Goal: Navigation & Orientation: Find specific page/section

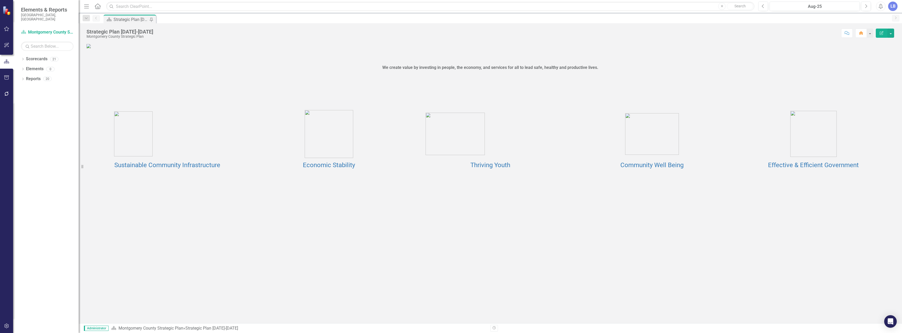
click at [335, 159] on td at bounding box center [329, 134] width 162 height 51
click at [336, 169] on link "Economic Stability" at bounding box center [329, 165] width 52 height 7
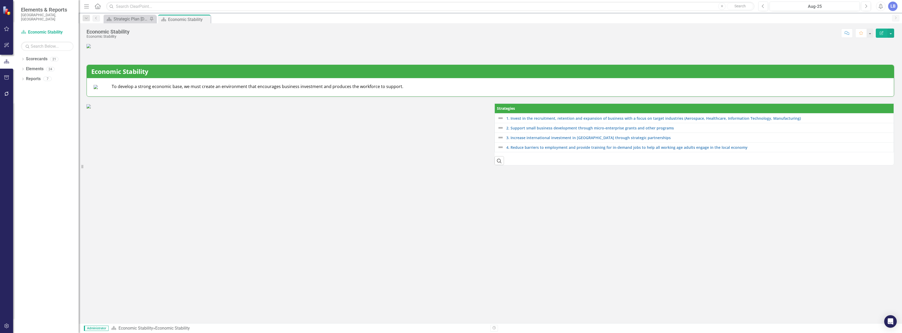
scroll to position [95, 0]
click at [531, 130] on link "2. Support small business development through micro-enterprise grants and other…" at bounding box center [698, 128] width 385 height 4
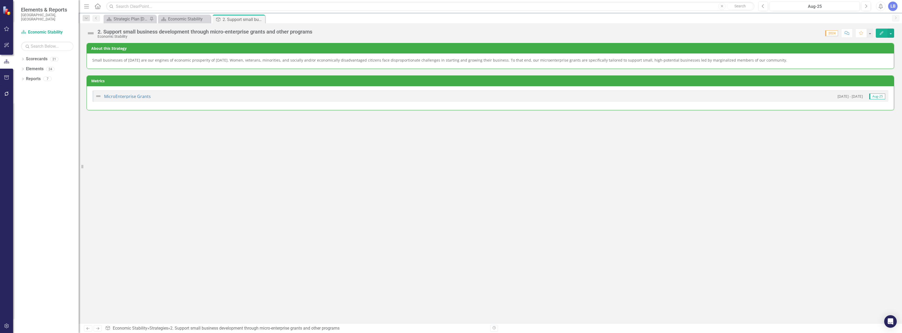
click at [175, 13] on div "Dropdown Search Scorecard Strategic Plan [DATE]-[DATE] Pin Scorecard Economic S…" at bounding box center [490, 18] width 823 height 10
click at [176, 19] on div "Economic Stability" at bounding box center [185, 19] width 35 height 7
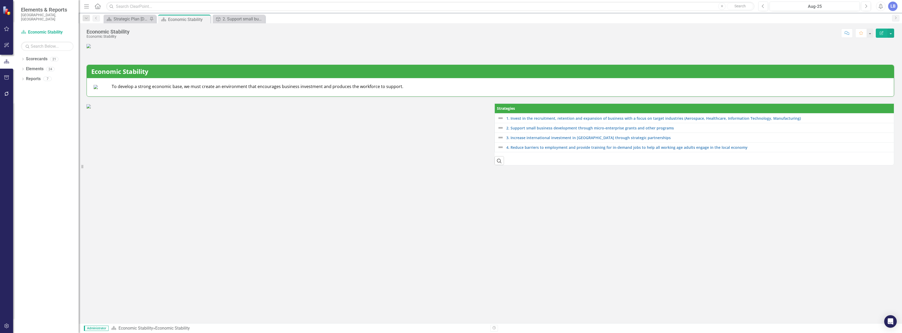
scroll to position [95, 0]
click at [560, 120] on link "1. Invest in the recruitment, retention and expansion of business with a focus …" at bounding box center [698, 118] width 385 height 4
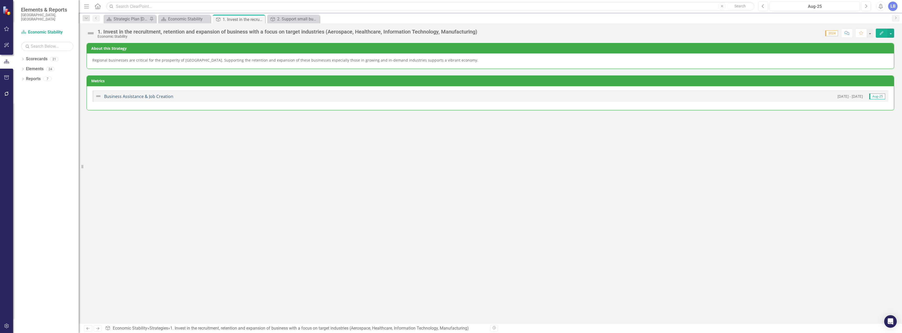
click at [149, 96] on link "Business Assistance & Job Creation" at bounding box center [138, 97] width 69 height 6
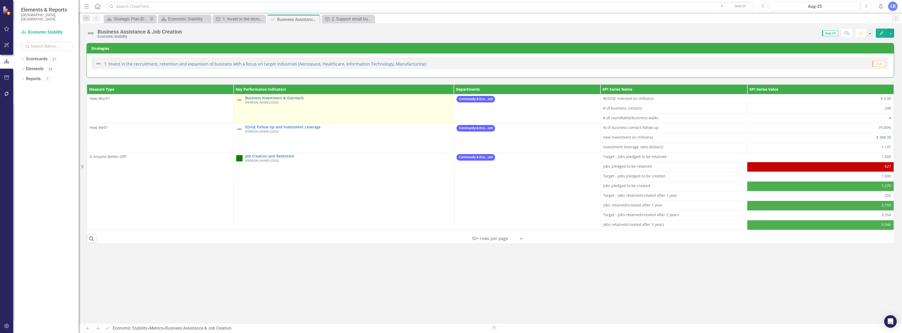
click at [297, 123] on td "Business Investment & Outreach [PERSON_NAME] (CED) Link Map View Link Map Edit …" at bounding box center [344, 108] width 220 height 29
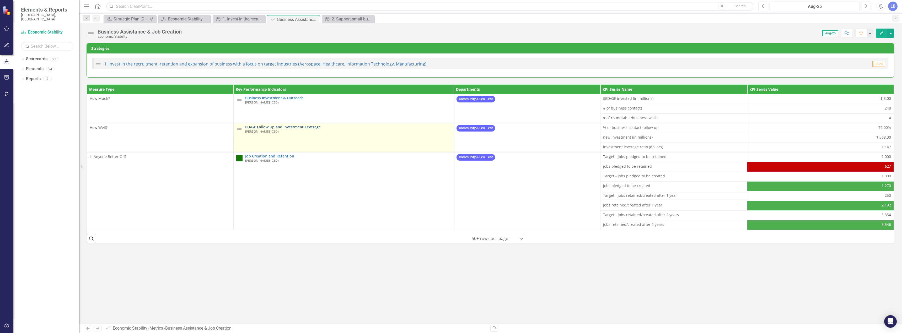
click at [297, 126] on link "ED/GE Follow Up and Investment Leverage" at bounding box center [348, 127] width 206 height 4
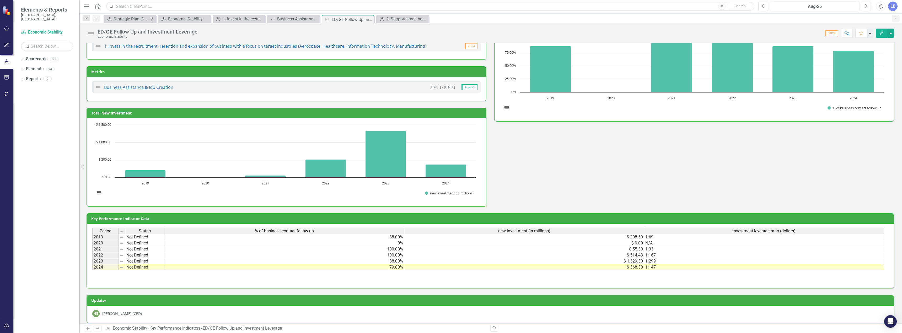
scroll to position [93, 0]
